Goal: Transaction & Acquisition: Purchase product/service

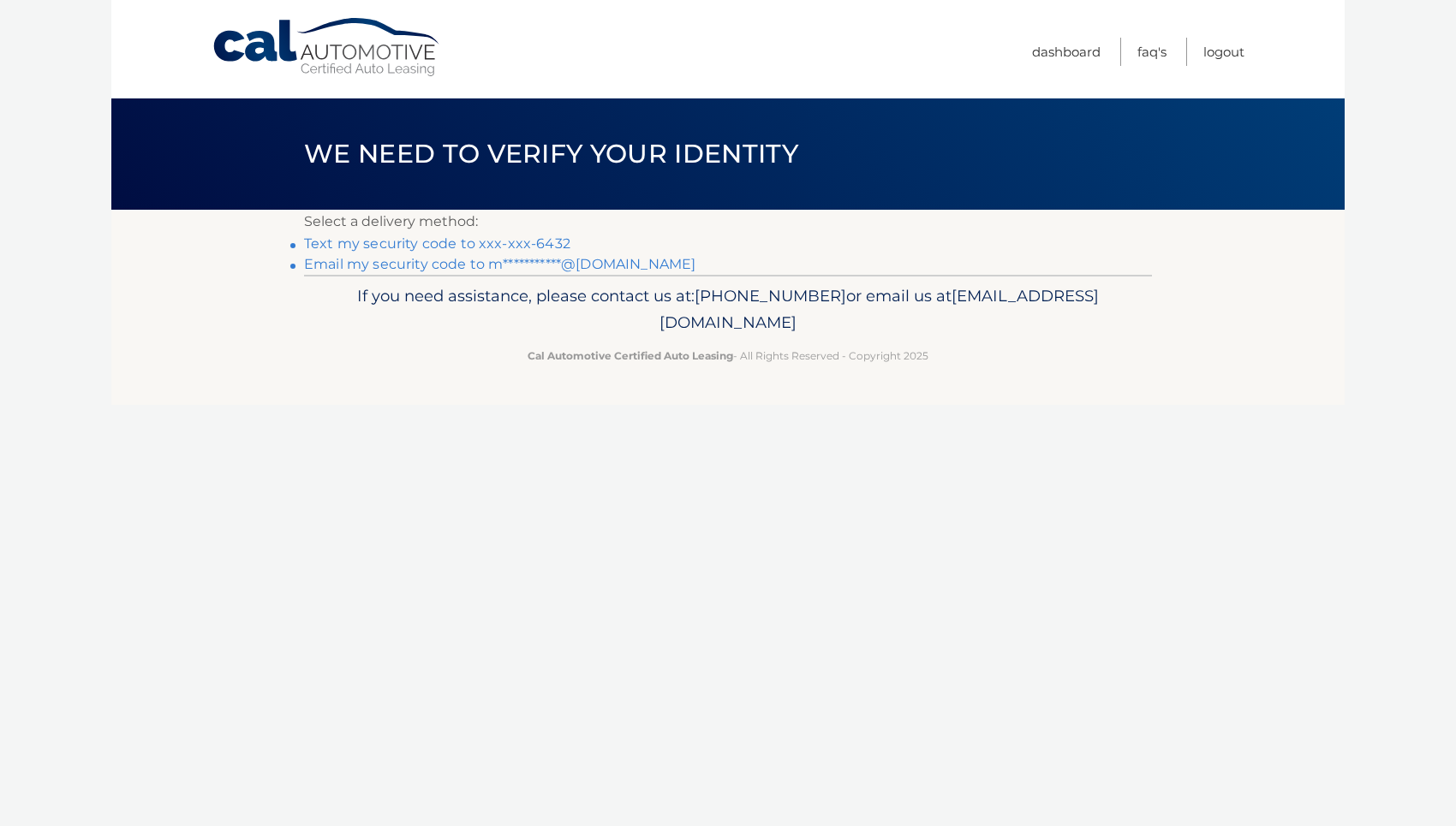
click at [615, 265] on link "**********" at bounding box center [500, 264] width 391 height 16
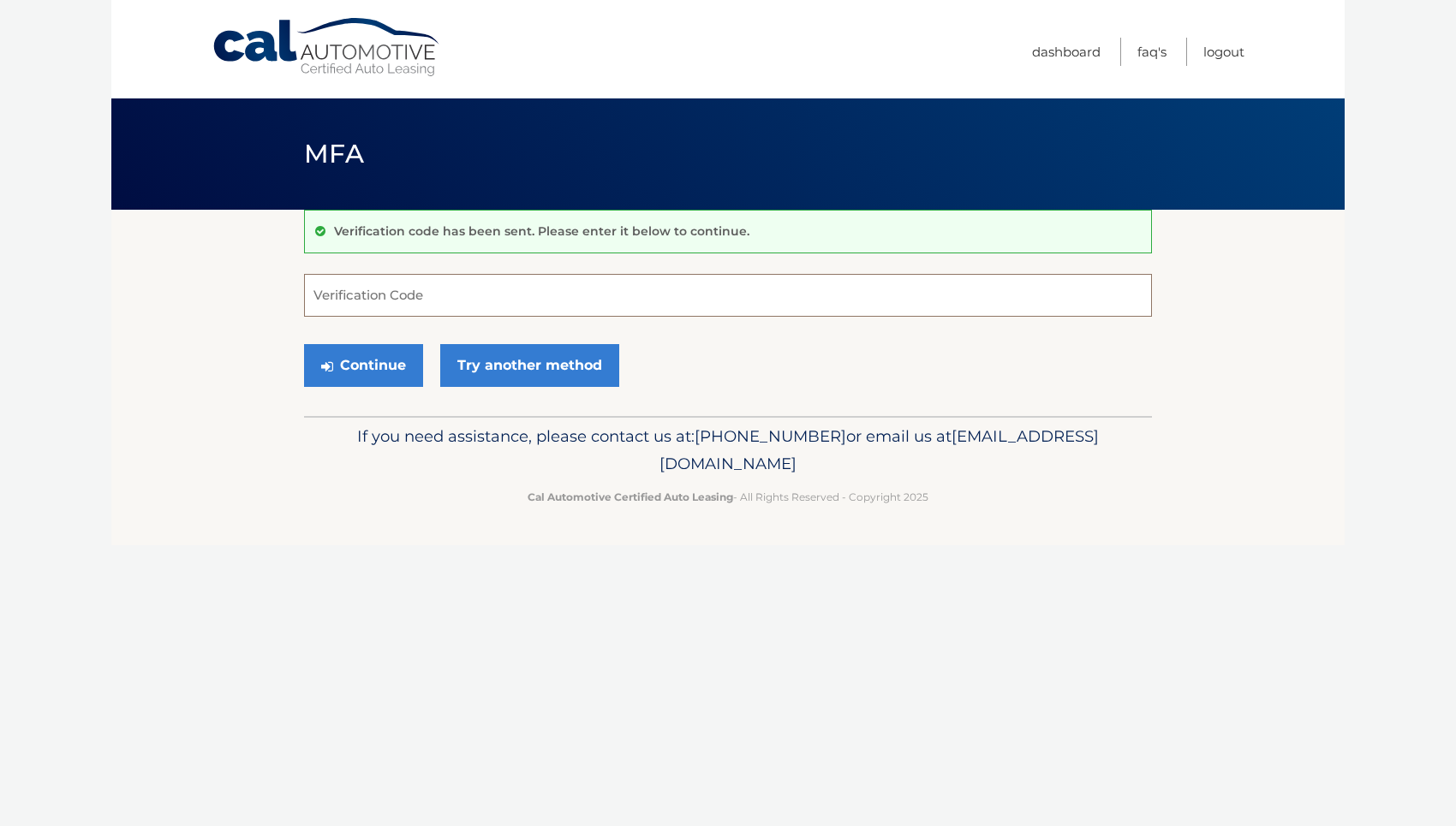
click at [696, 297] on input "Verification Code" at bounding box center [728, 295] width 848 height 43
paste input "290529"
click at [397, 370] on button "Continue" at bounding box center [363, 365] width 119 height 43
click at [376, 379] on button "Continue" at bounding box center [363, 365] width 119 height 43
click at [462, 312] on input "290529" at bounding box center [728, 295] width 848 height 43
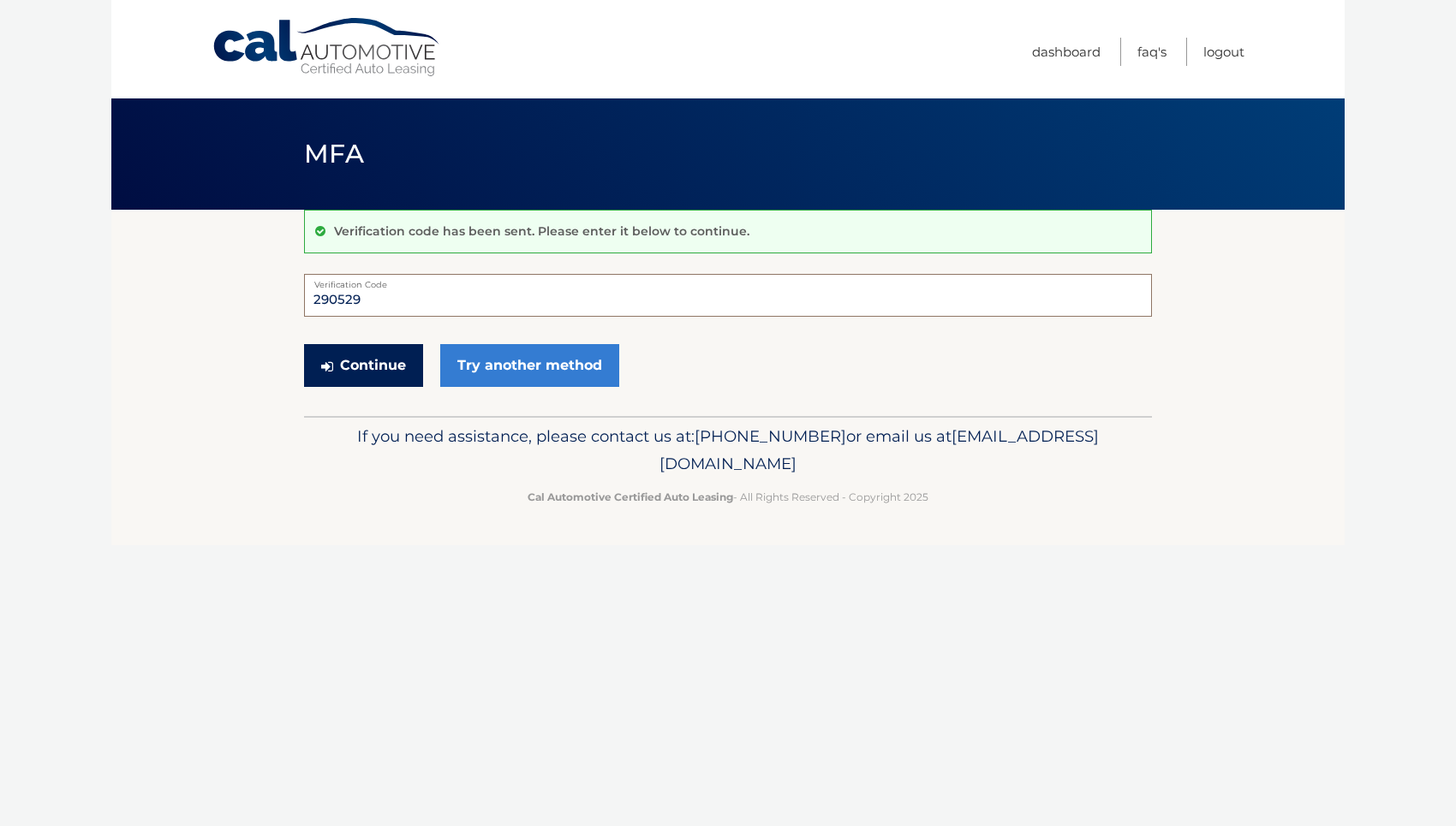
type input "290529"
click at [380, 375] on button "Continue" at bounding box center [363, 365] width 119 height 43
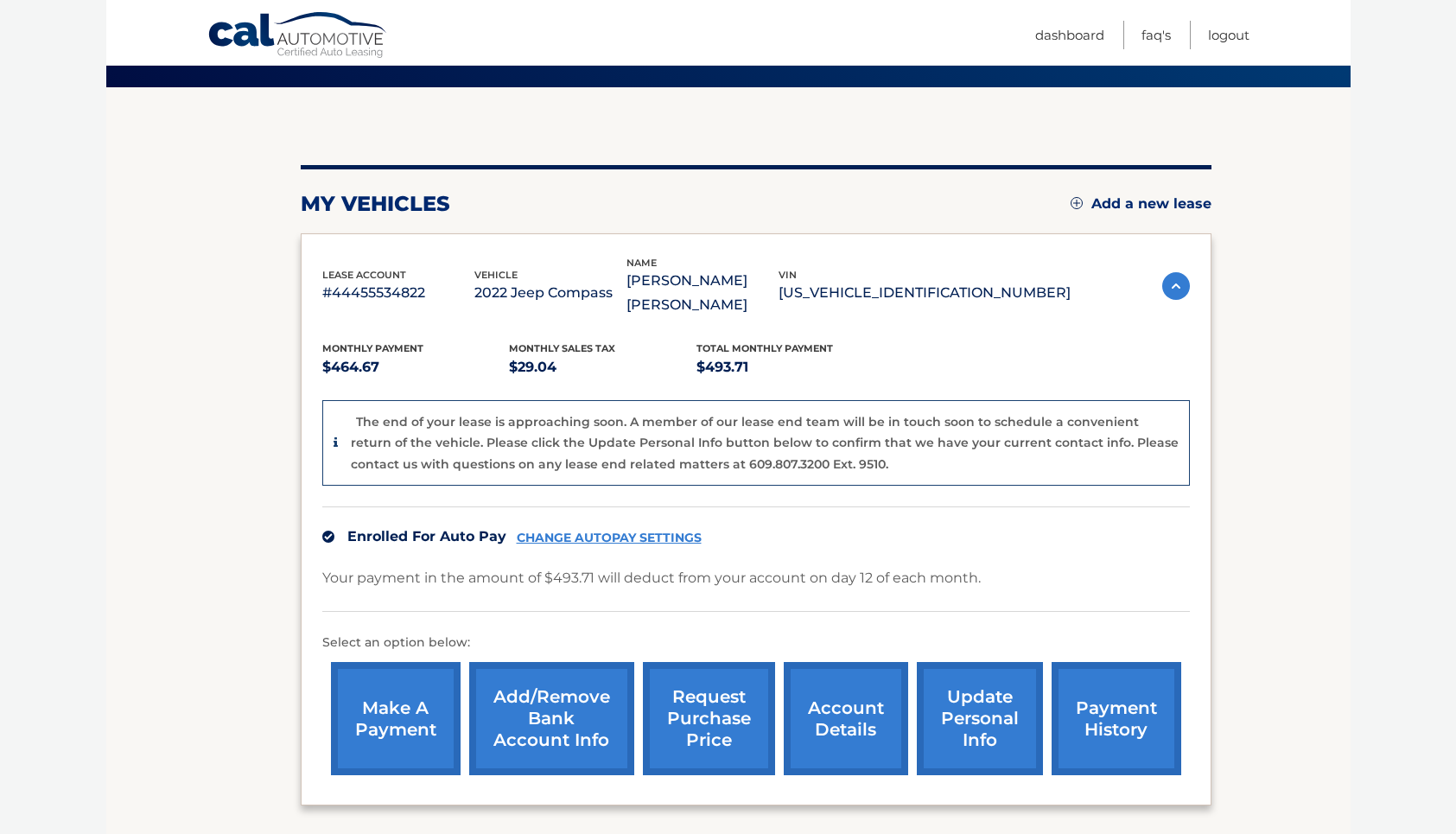
scroll to position [125, 0]
click at [1086, 678] on link "payment history" at bounding box center [1116, 719] width 129 height 113
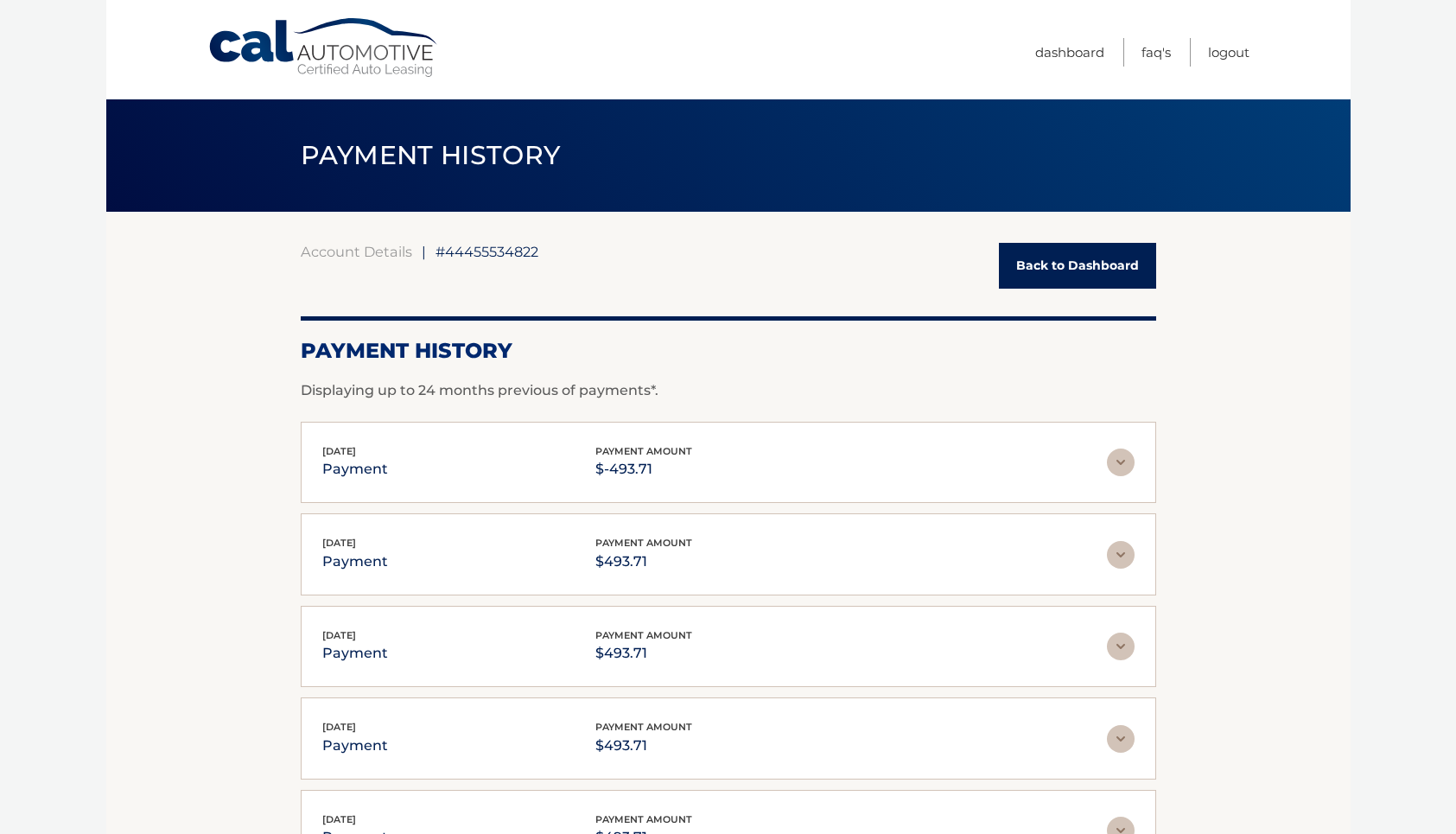
click at [1116, 461] on img at bounding box center [1121, 462] width 28 height 28
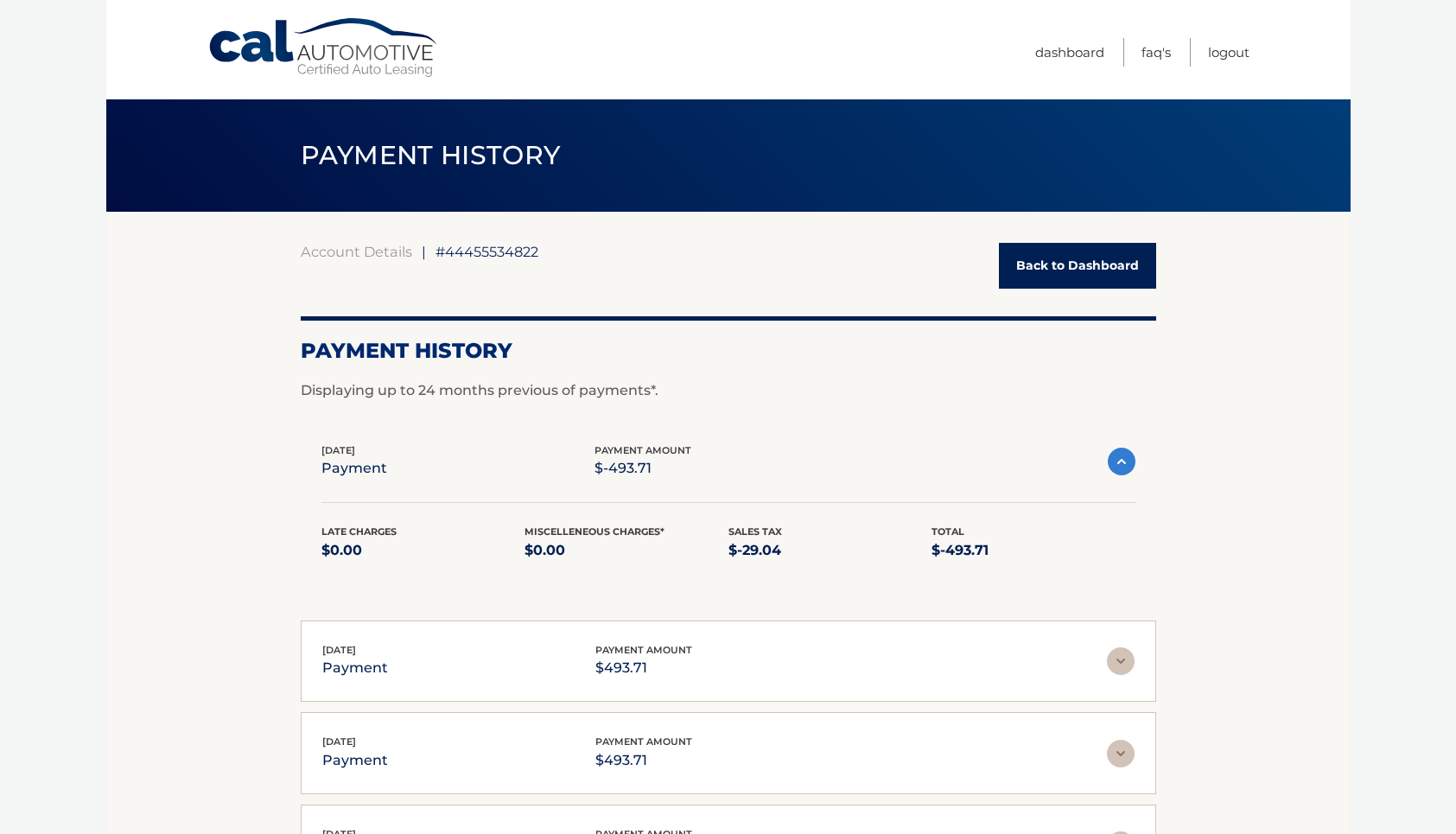
click at [1115, 663] on img at bounding box center [1121, 660] width 28 height 28
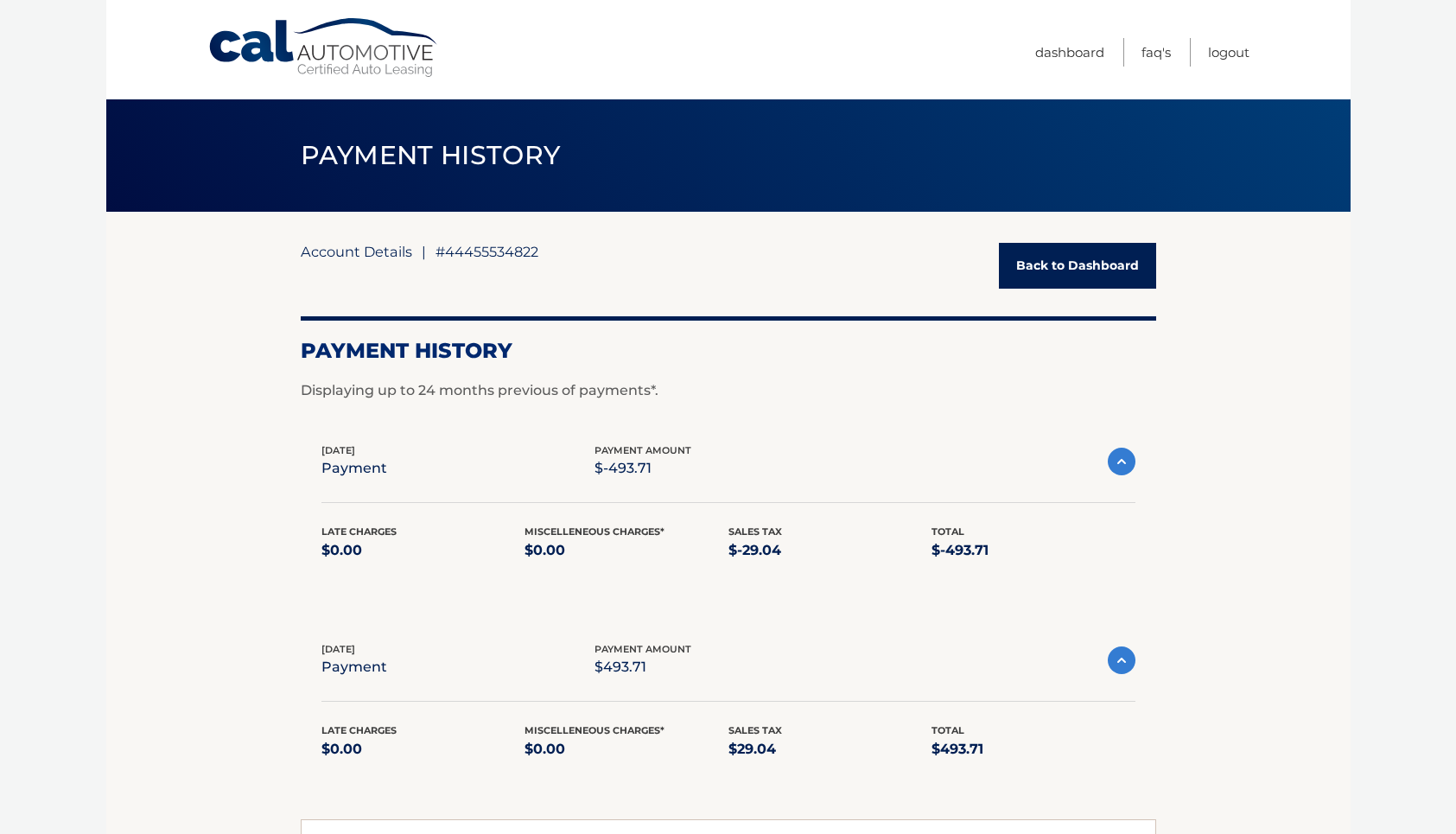
click at [381, 251] on link "Account Details" at bounding box center [357, 251] width 111 height 17
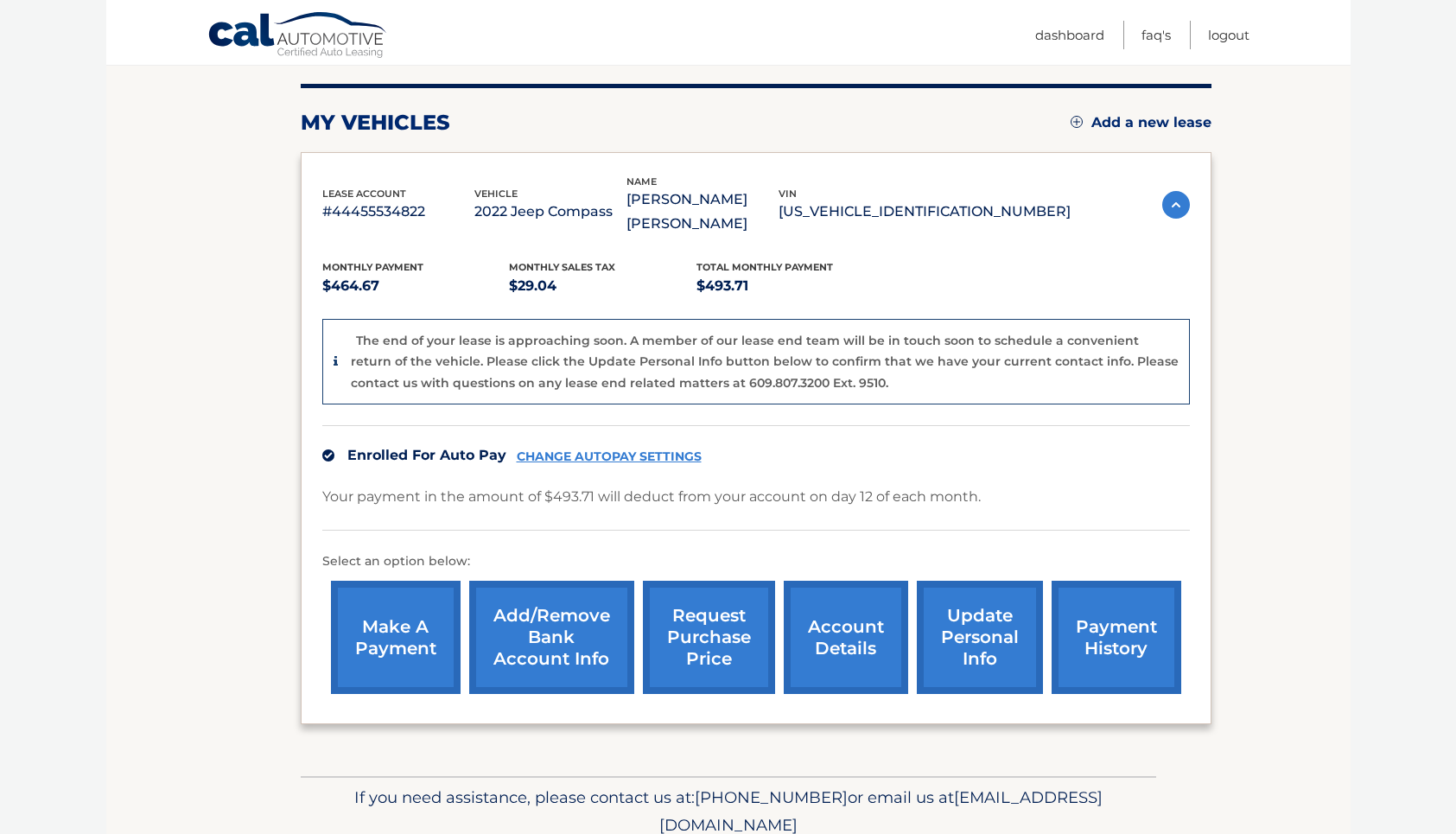
scroll to position [207, 0]
click at [416, 599] on link "make a payment" at bounding box center [395, 637] width 129 height 113
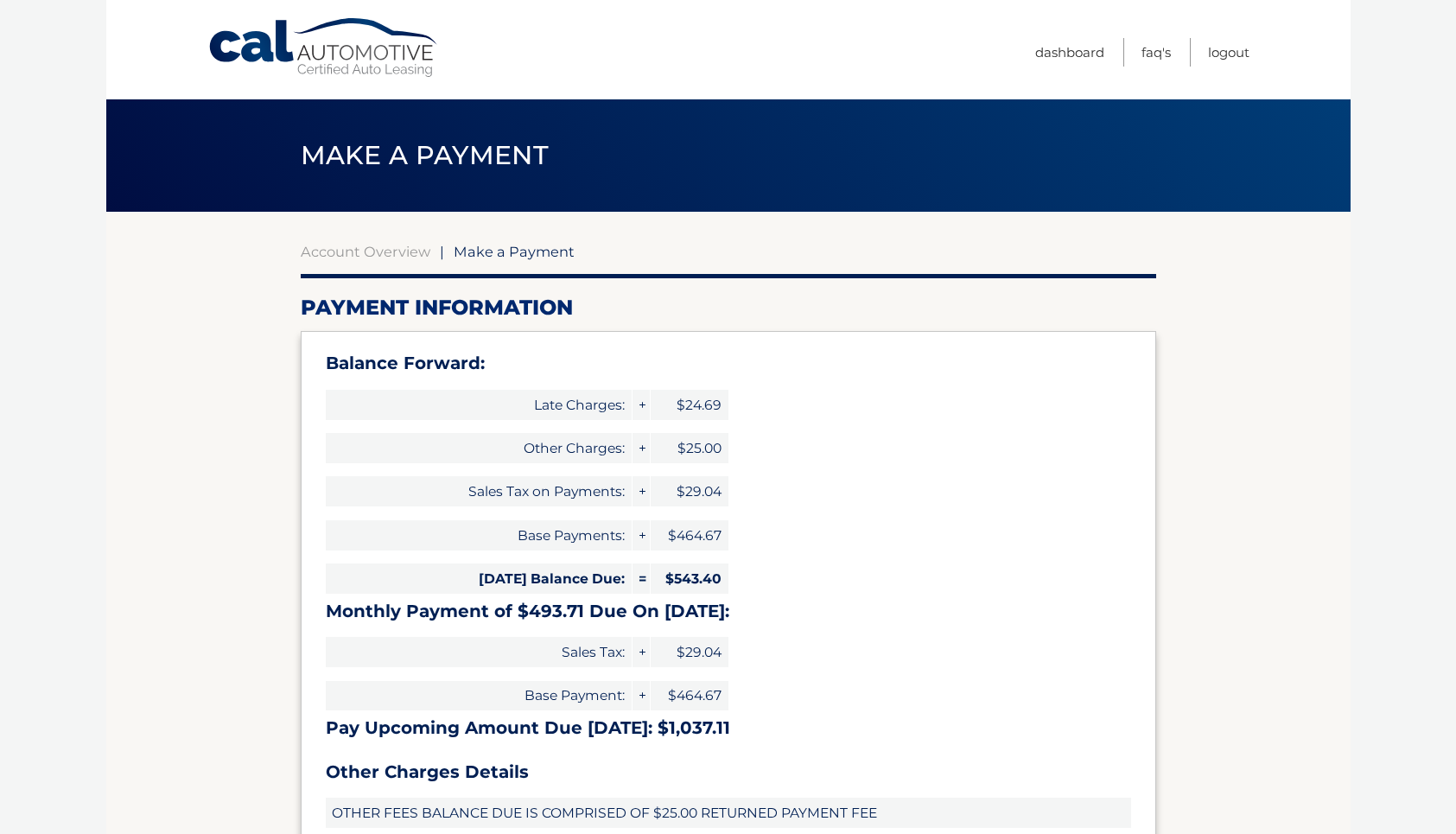
select select "MWUwYjhiNzQtNmYwNC00MGU0LTk4YzEtZDBlMDdjNGU0NWYw"
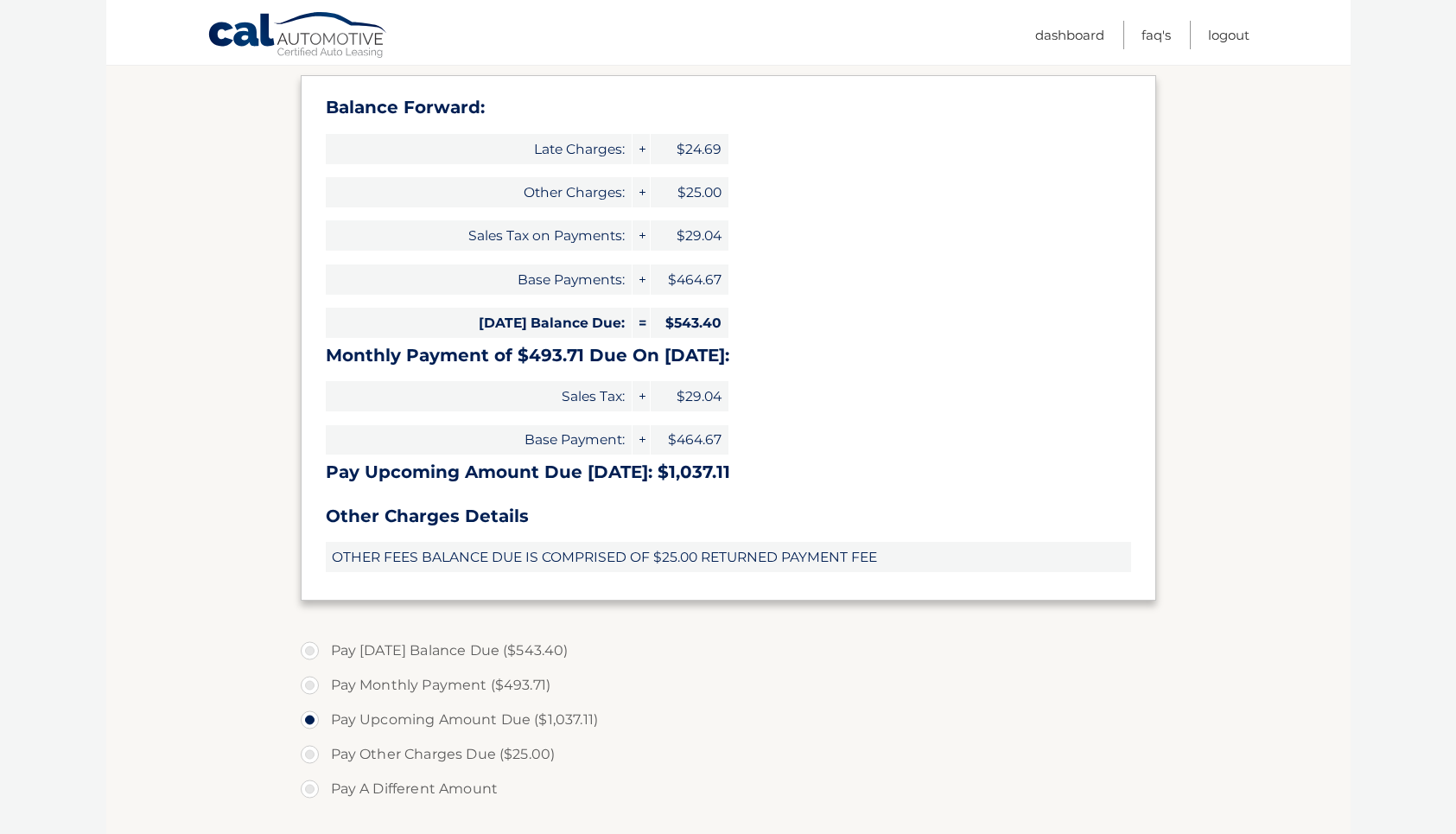
scroll to position [259, 0]
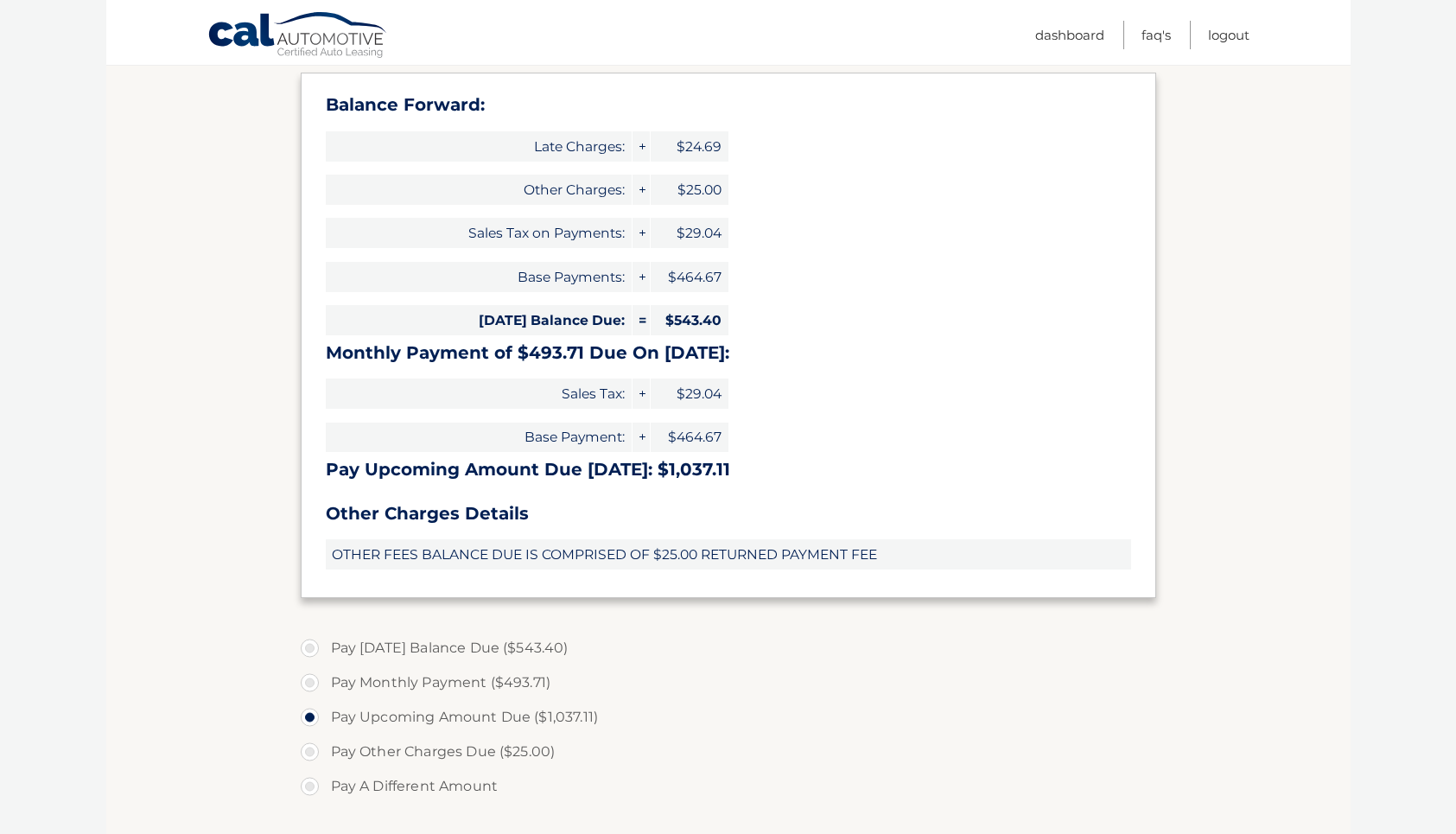
click at [326, 639] on label "Pay [DATE] Balance Due ($543.40)" at bounding box center [728, 648] width 856 height 35
click at [325, 639] on input "Pay [DATE] Balance Due ($543.40)" at bounding box center [316, 644] width 17 height 28
radio input "true"
type input "543.40"
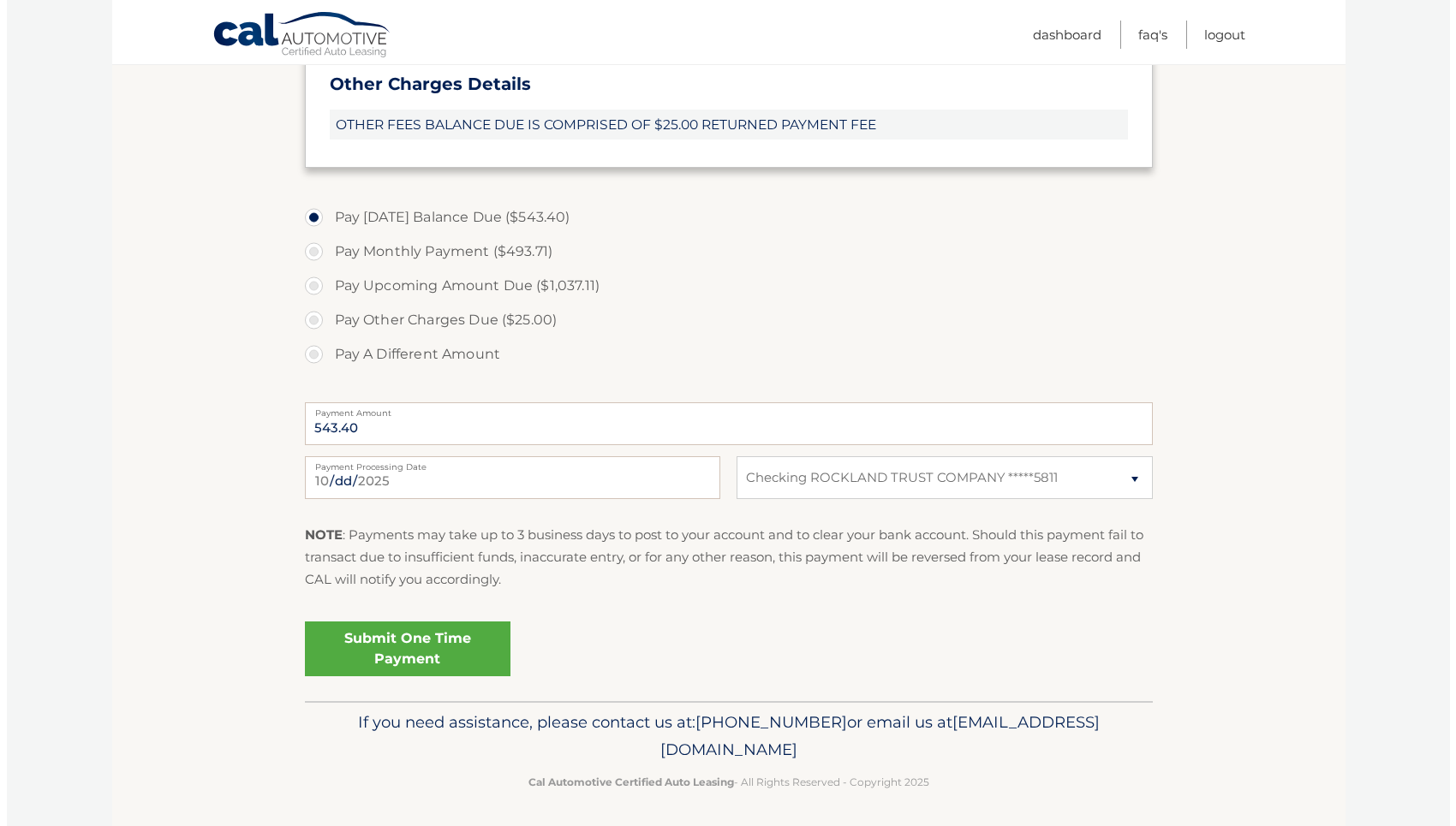
scroll to position [680, 0]
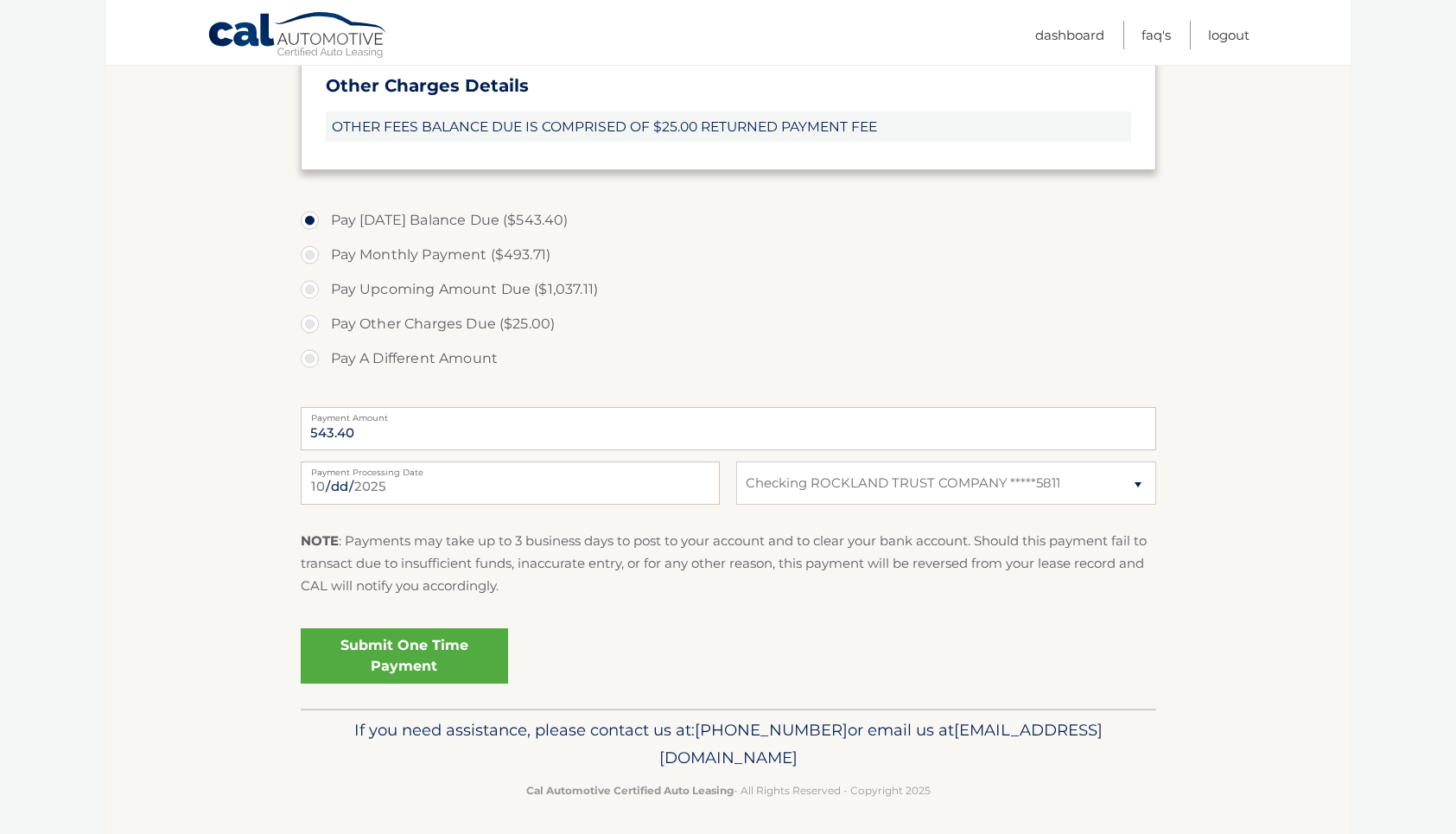
click at [429, 655] on link "Submit One Time Payment" at bounding box center [404, 657] width 207 height 56
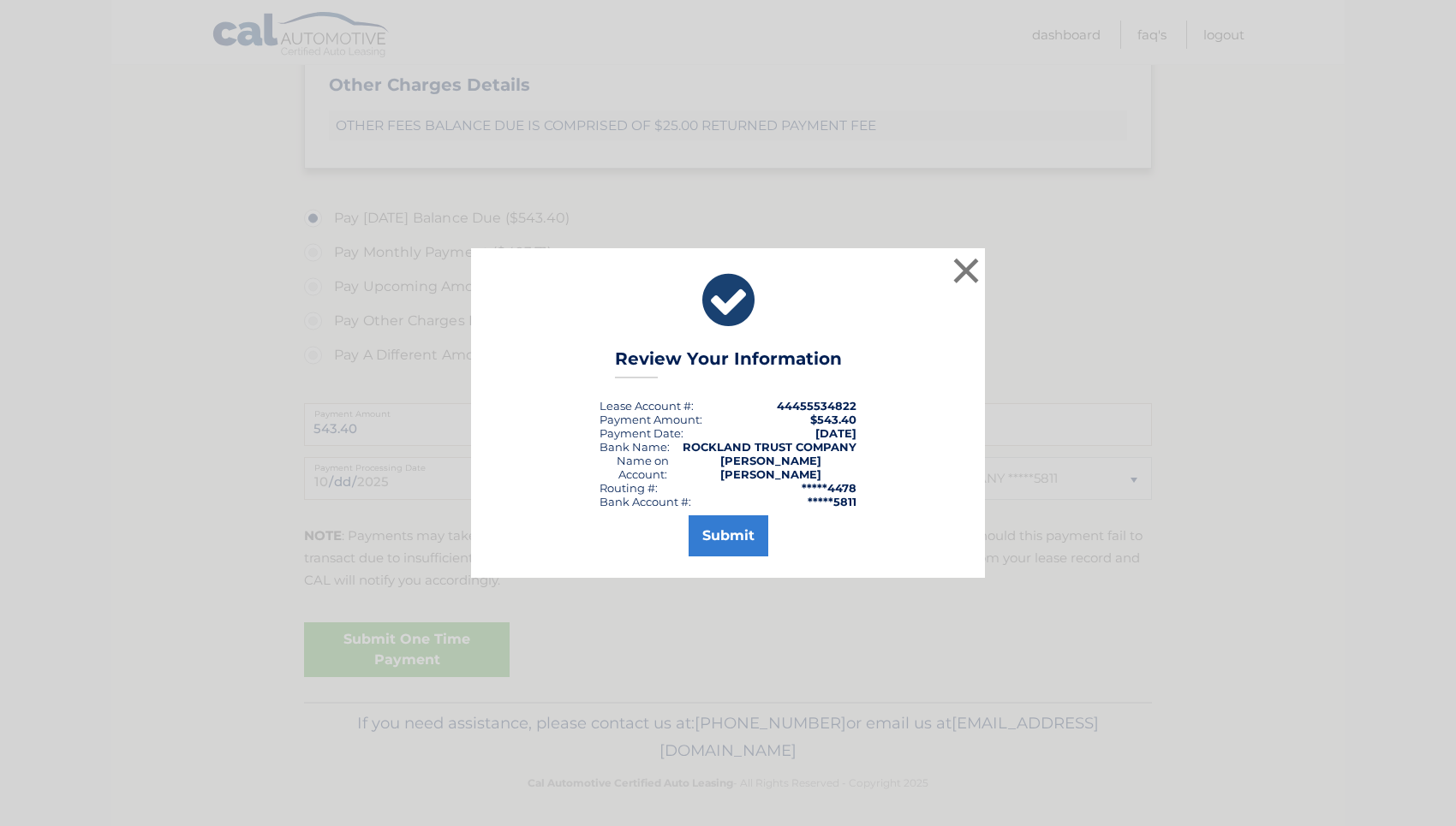
click at [766, 518] on button "Submit" at bounding box center [728, 535] width 80 height 41
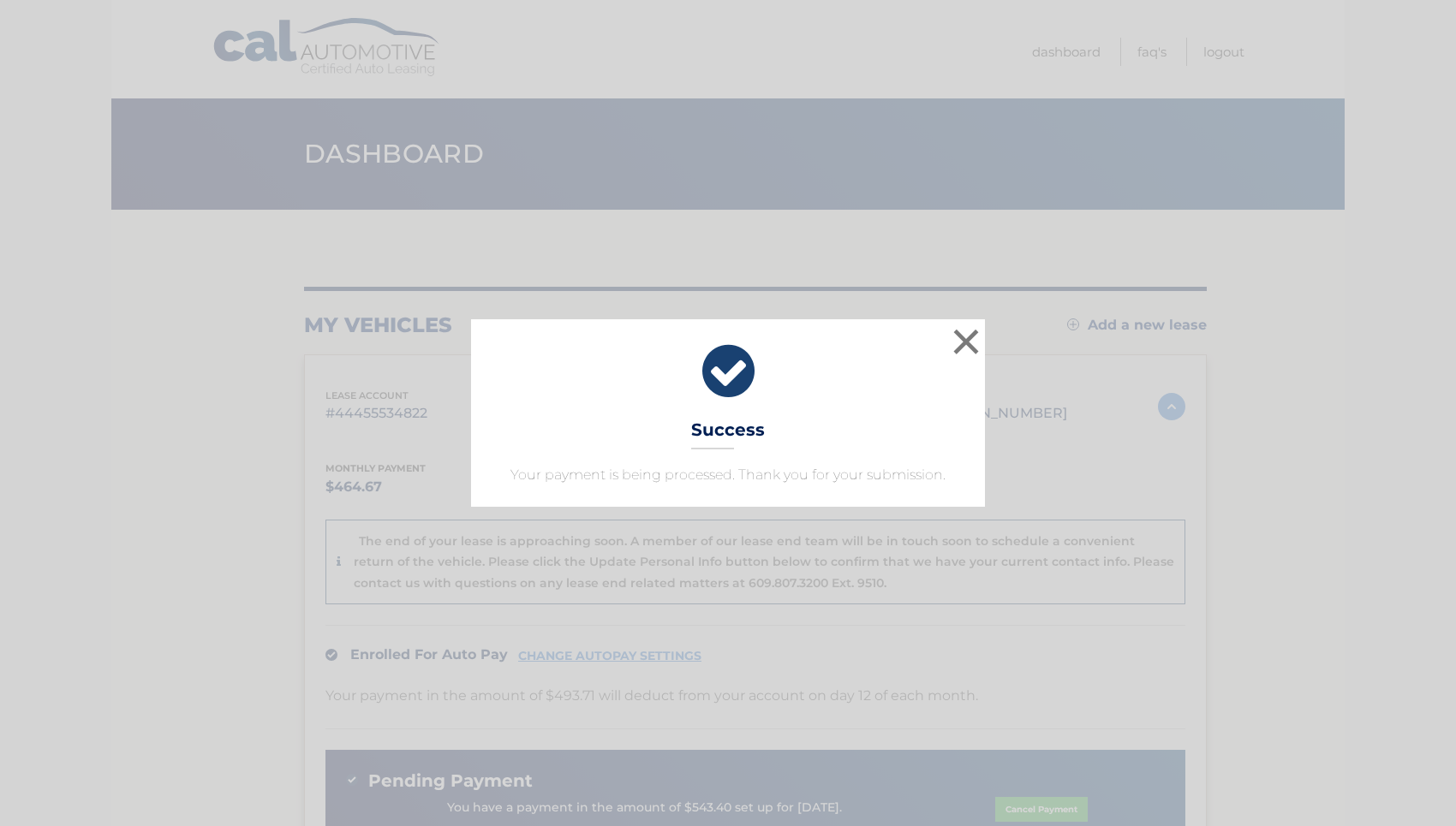
click at [985, 355] on div "× Success Your payment is being processed. Thank you for your submission." at bounding box center [728, 412] width 1442 height 187
